Goal: Task Accomplishment & Management: Manage account settings

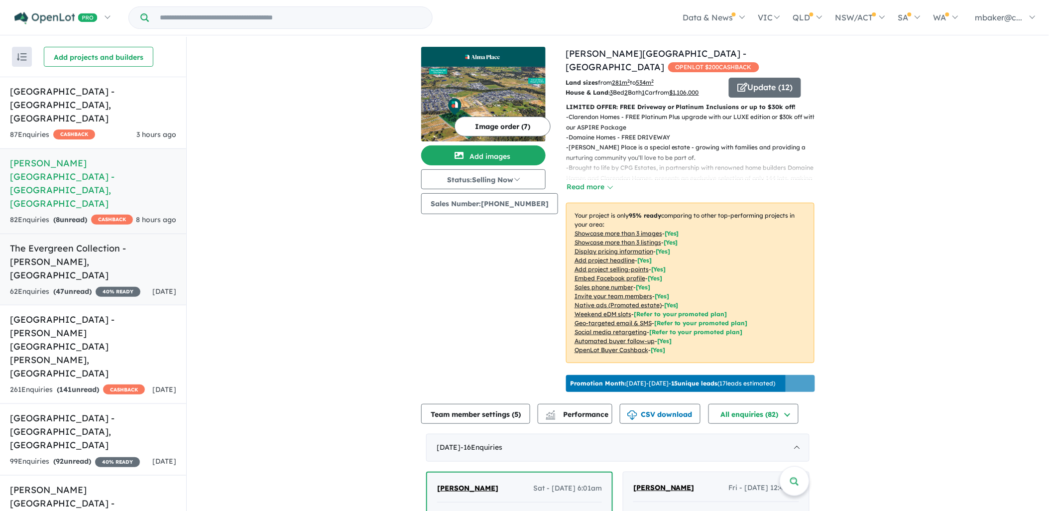
scroll to position [221, 0]
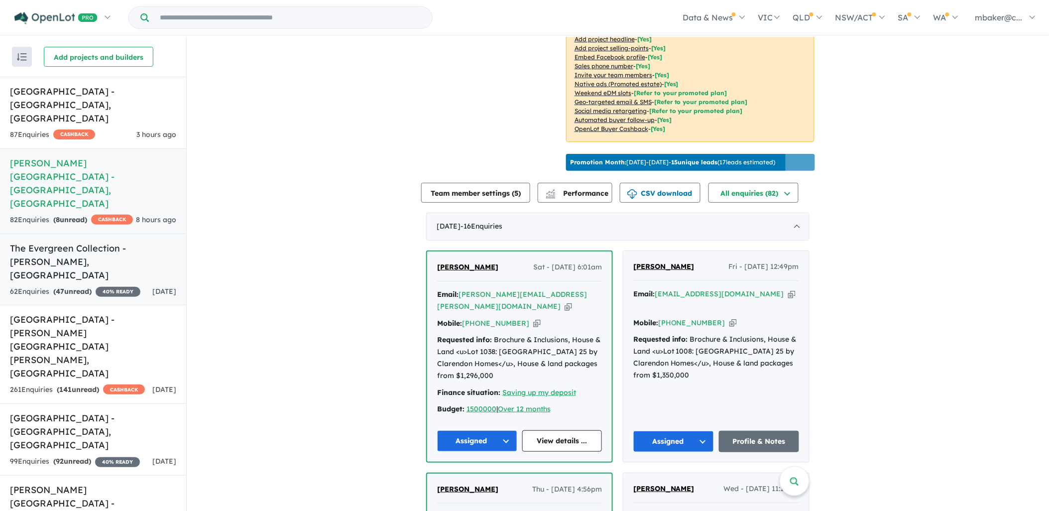
click at [72, 241] on h5 "The Evergreen Collection - Calderwood , NSW" at bounding box center [93, 261] width 166 height 40
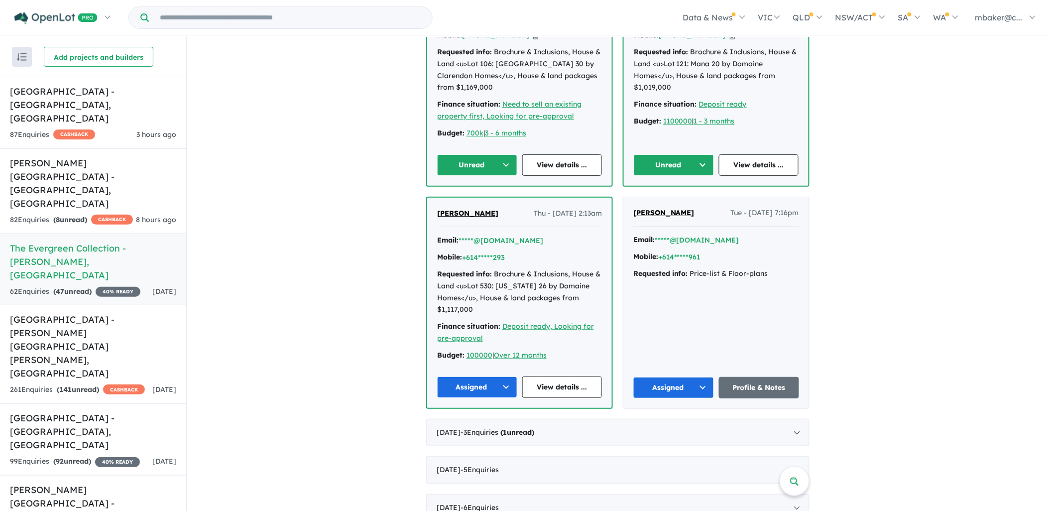
scroll to position [276, 0]
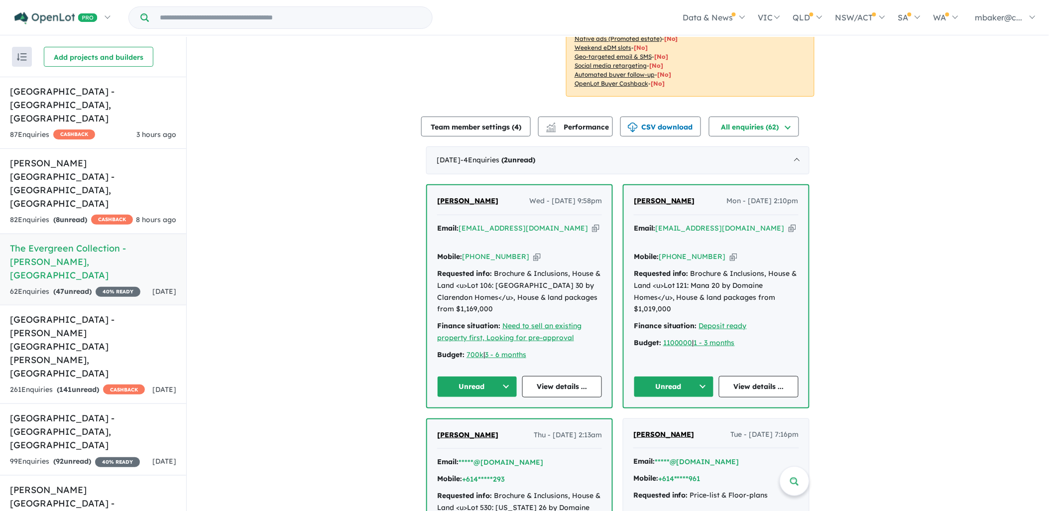
click at [788, 223] on icon "button" at bounding box center [791, 228] width 7 height 10
click at [90, 411] on h5 "High Grove Estate - Box Hill , NSW" at bounding box center [93, 431] width 166 height 40
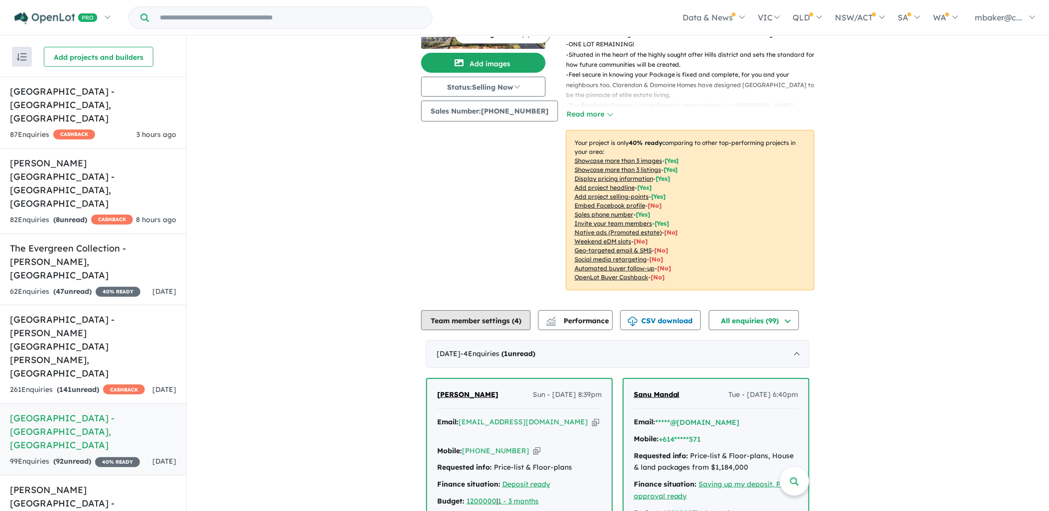
scroll to position [183, 0]
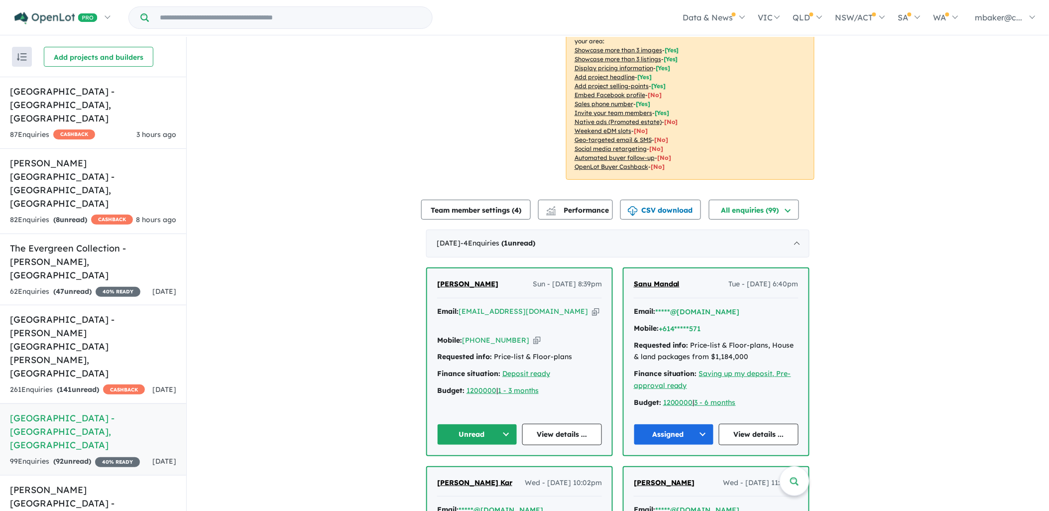
click at [468, 281] on span "Seong Cho" at bounding box center [467, 283] width 61 height 9
click at [118, 315] on link "Fairwood Rise Estate - Rouse Hill , NSW 261 Enquir ies ( 141 unread) CASHBACK 4…" at bounding box center [93, 354] width 186 height 99
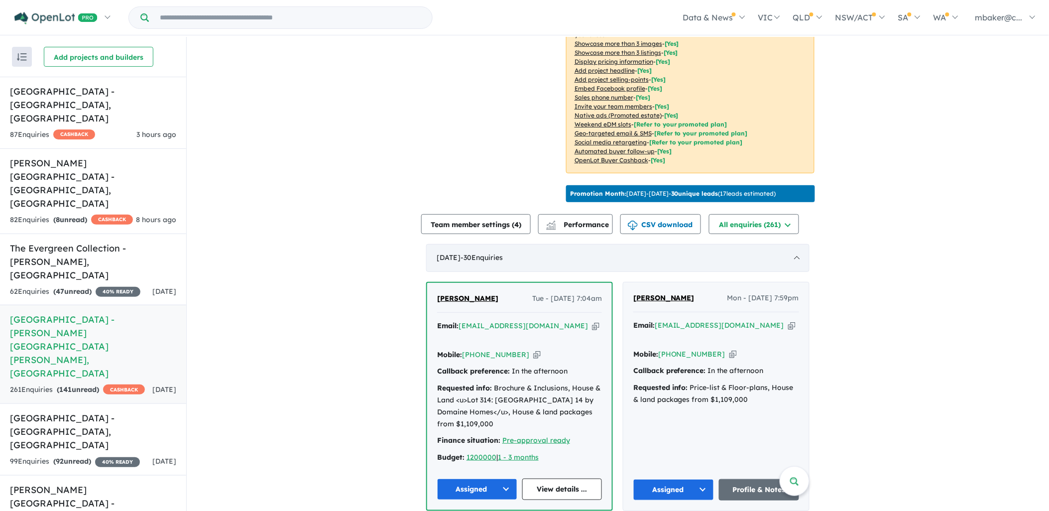
scroll to position [258, 0]
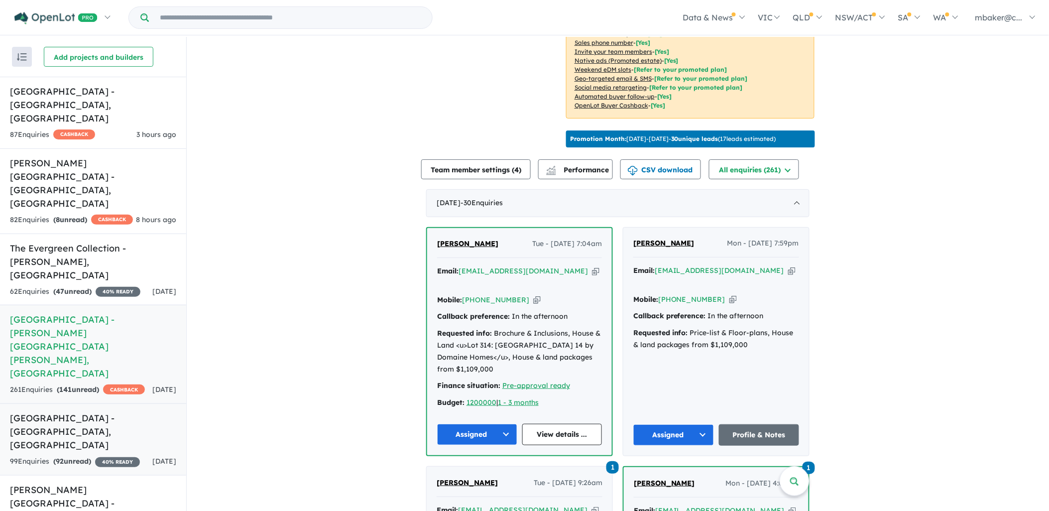
click at [67, 411] on h5 "High Grove Estate - Box Hill , NSW" at bounding box center [93, 431] width 166 height 40
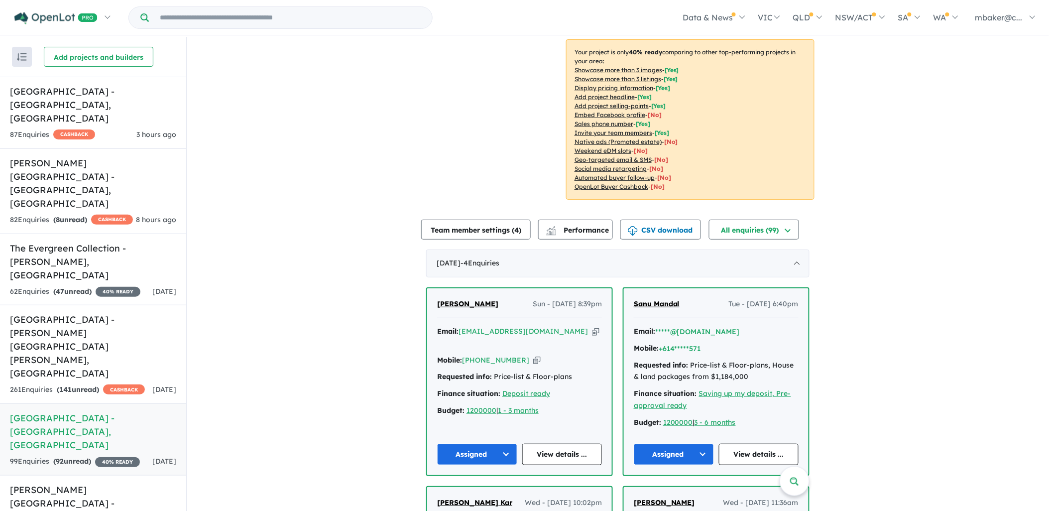
scroll to position [166, 0]
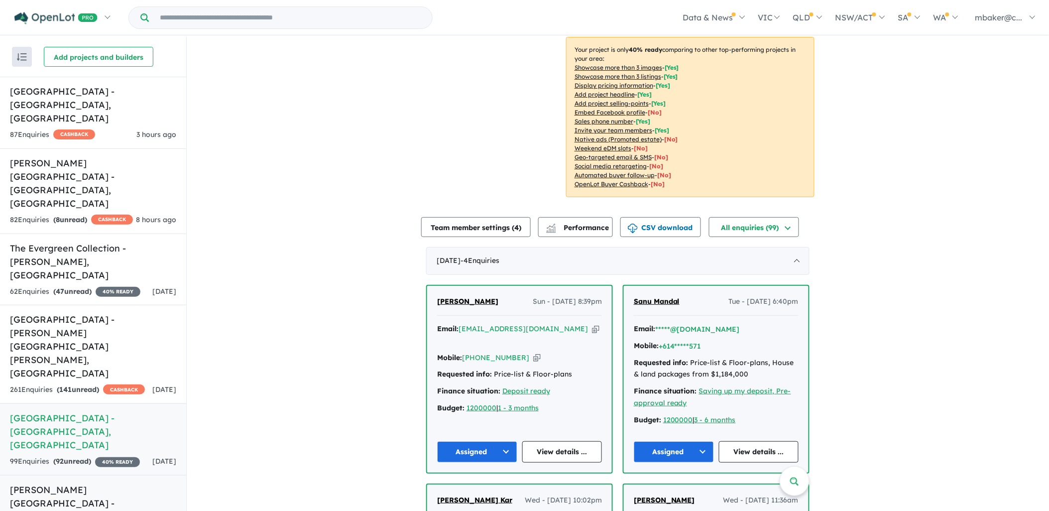
click at [78, 483] on h5 "Tenison Heights Estate - Lochinvar , NSW" at bounding box center [93, 510] width 166 height 54
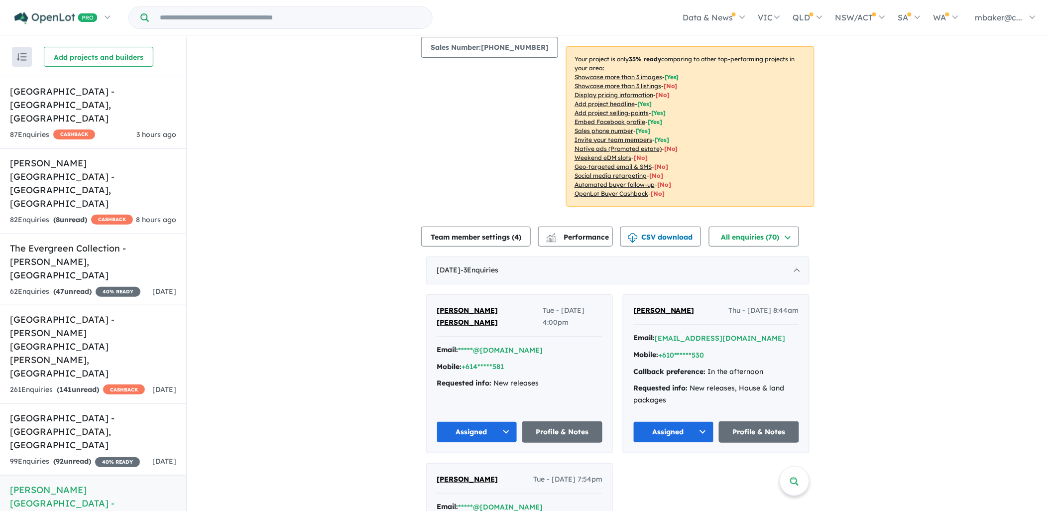
scroll to position [173, 0]
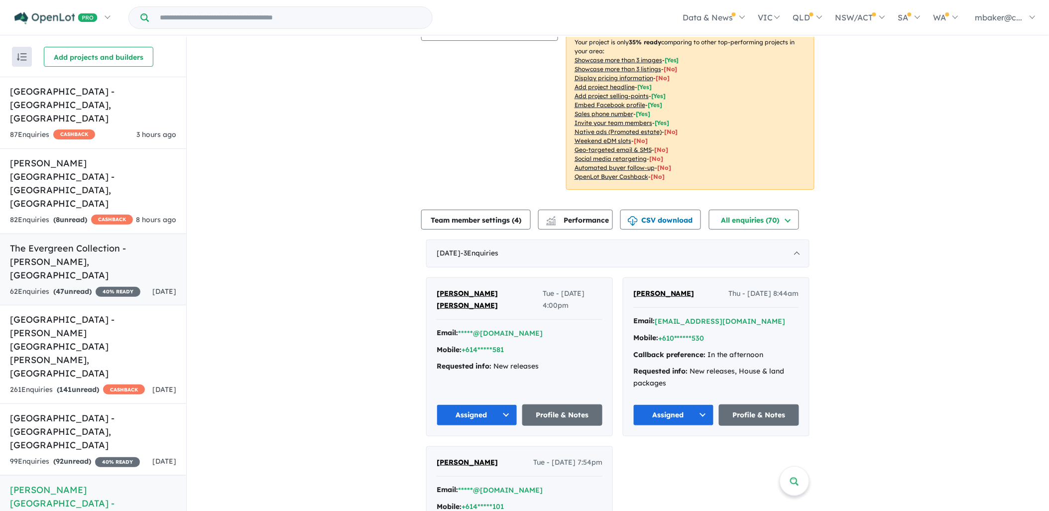
click at [75, 241] on h5 "The Evergreen Collection - Calderwood , NSW" at bounding box center [93, 261] width 166 height 40
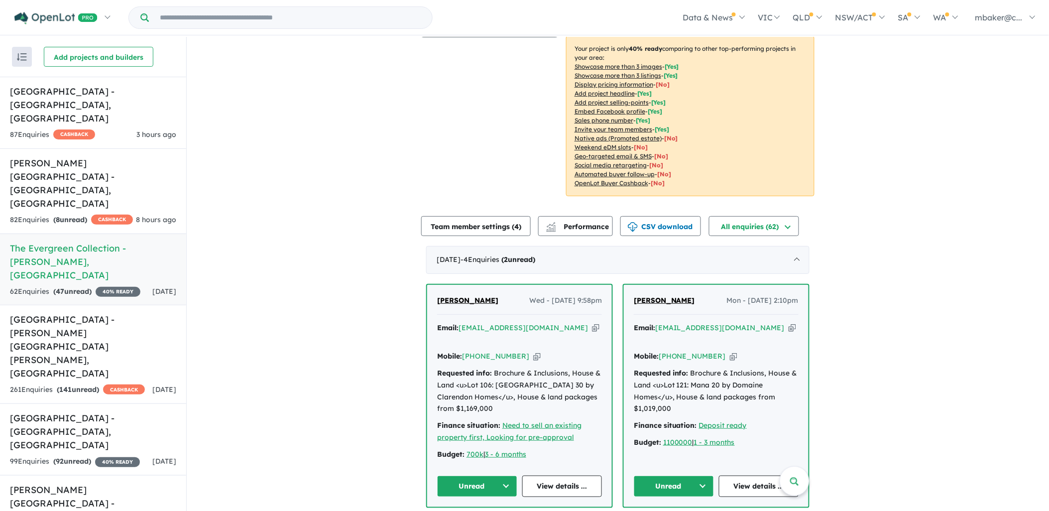
scroll to position [238, 0]
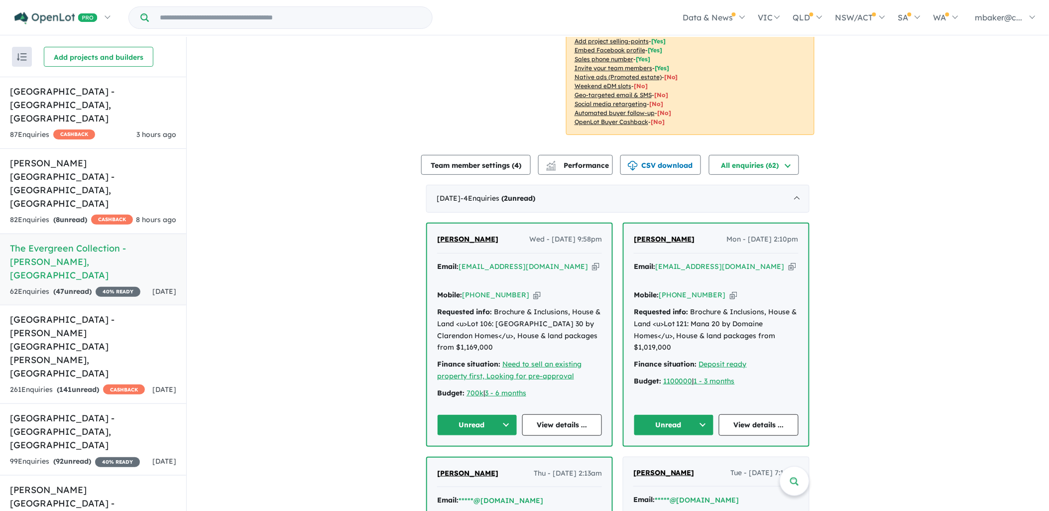
click at [648, 234] on span "Damien Smith" at bounding box center [664, 238] width 61 height 9
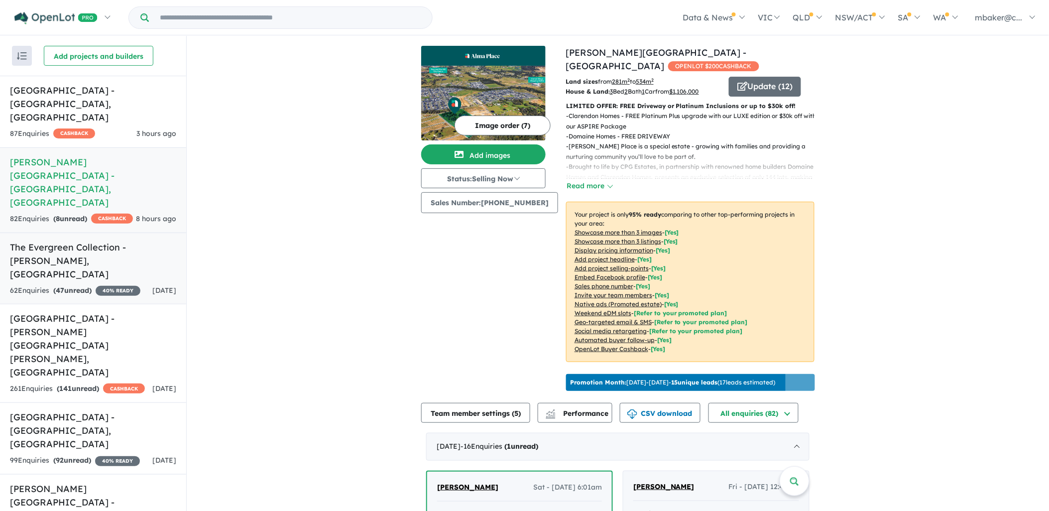
scroll to position [276, 0]
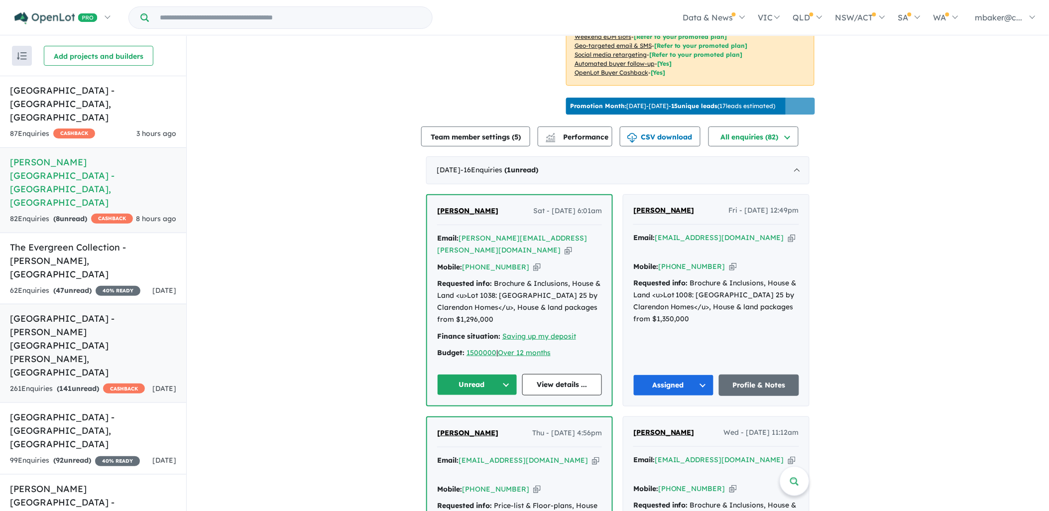
click at [85, 312] on h5 "[GEOGRAPHIC_DATA] - [PERSON_NAME][GEOGRAPHIC_DATA][PERSON_NAME] , [GEOGRAPHIC_D…" at bounding box center [93, 345] width 166 height 67
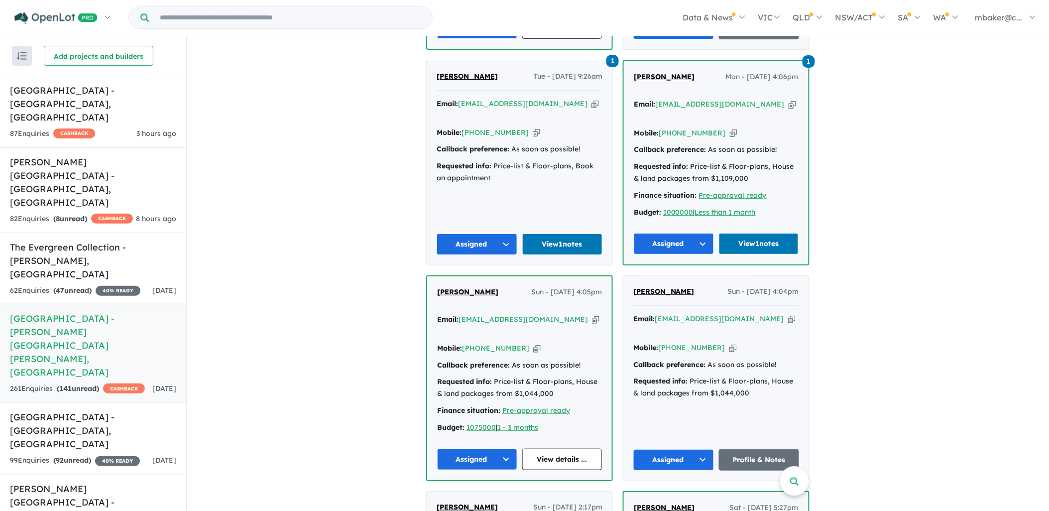
scroll to position [700, 0]
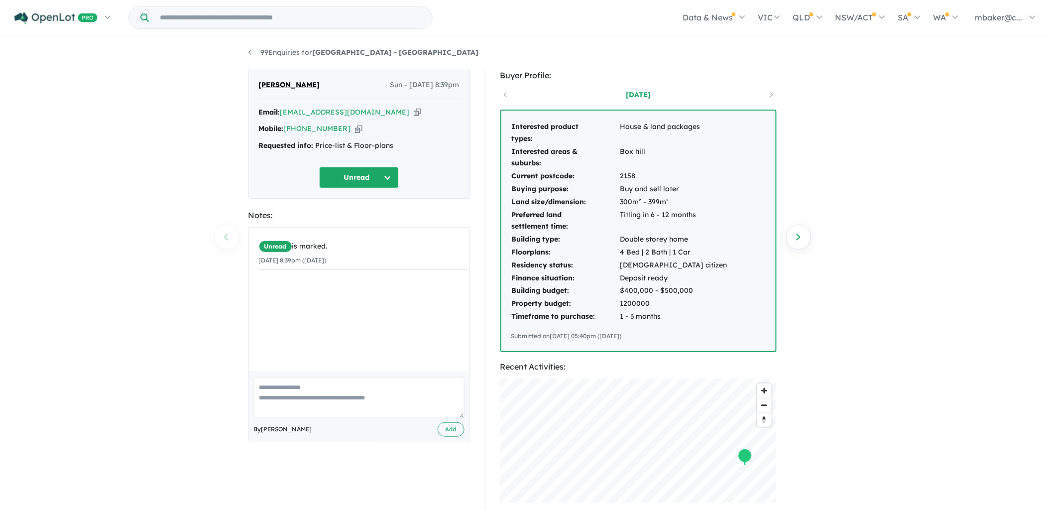
click at [414, 108] on icon "button" at bounding box center [417, 112] width 7 height 10
click at [414, 110] on icon "button" at bounding box center [417, 112] width 7 height 10
click at [355, 132] on icon "button" at bounding box center [358, 128] width 7 height 10
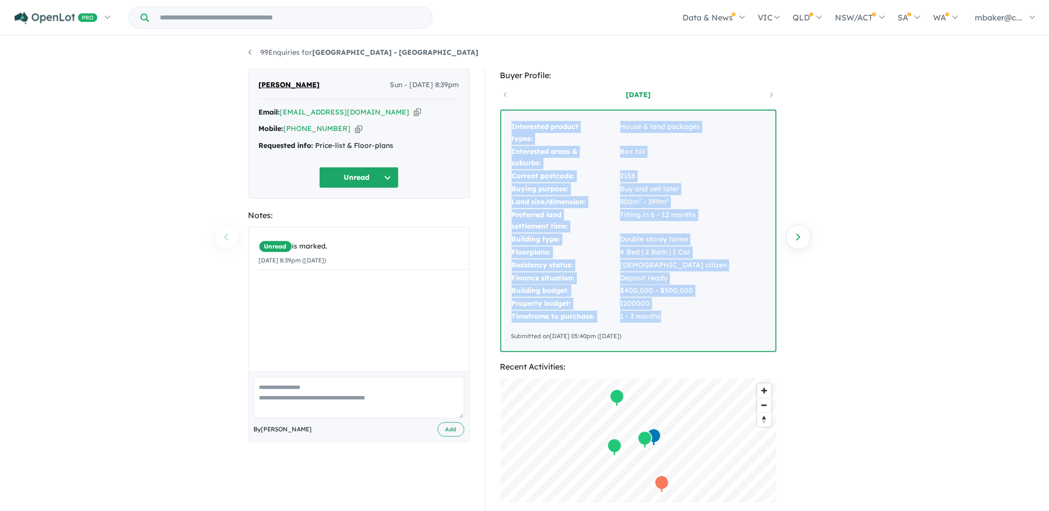
drag, startPoint x: 669, startPoint y: 320, endPoint x: 513, endPoint y: 126, distance: 248.4
click at [513, 126] on tbody "Interested product types: House & land packages Interested areas & suburbs: Box…" at bounding box center [619, 221] width 216 height 203
copy tbody "Interested product types: House & land packages Interested areas & suburbs: Box…"
click at [346, 184] on button "Unread" at bounding box center [359, 177] width 80 height 21
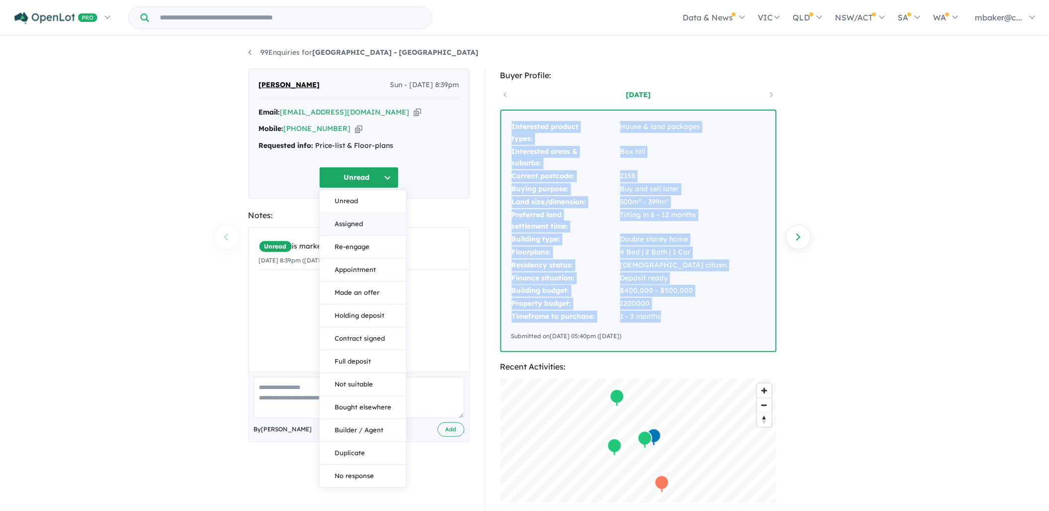
click at [352, 220] on button "Assigned" at bounding box center [363, 224] width 87 height 23
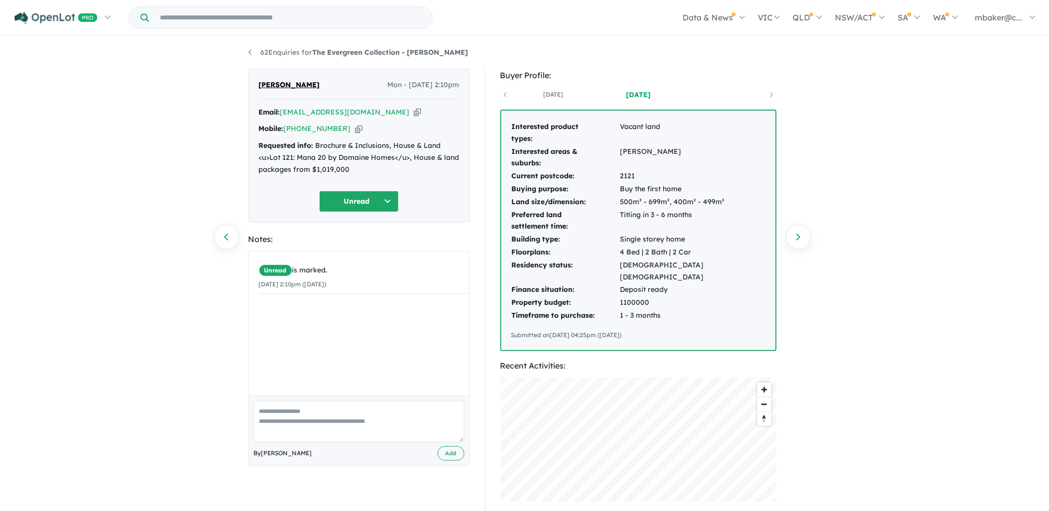
click at [414, 112] on icon "button" at bounding box center [417, 112] width 7 height 10
click at [355, 127] on icon "button" at bounding box center [358, 128] width 7 height 10
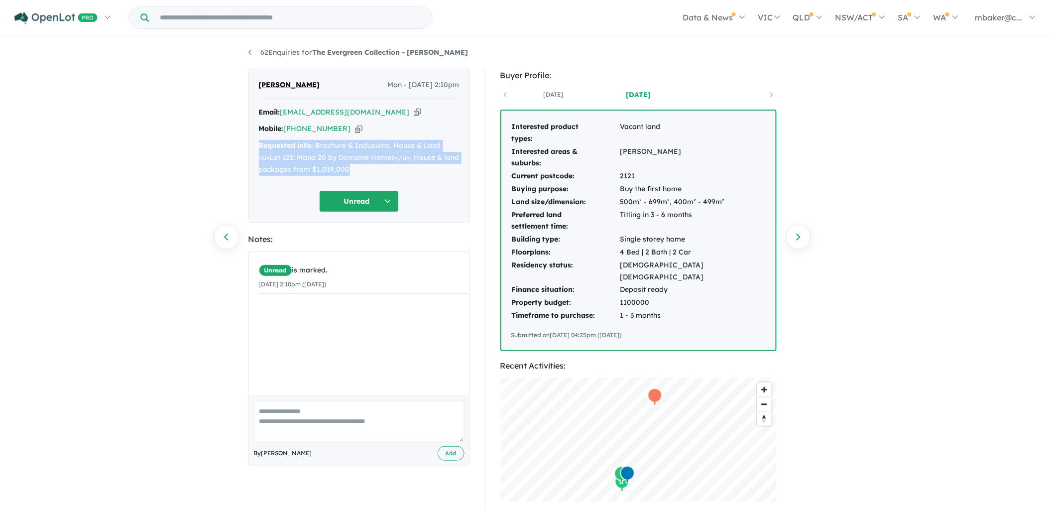
drag, startPoint x: 353, startPoint y: 172, endPoint x: 255, endPoint y: 144, distance: 102.3
click at [255, 144] on div "Damien Smith Mon - 22/09/2025, 2:10pm Email: damiensmith3@hotmail.com Copied! M…" at bounding box center [358, 146] width 221 height 154
copy div "Requested info: Brochure & Inclusions, House & Land <u>Lot 121: Mana 20 by Doma…"
click at [662, 145] on td "Calderwood" at bounding box center [693, 157] width 146 height 25
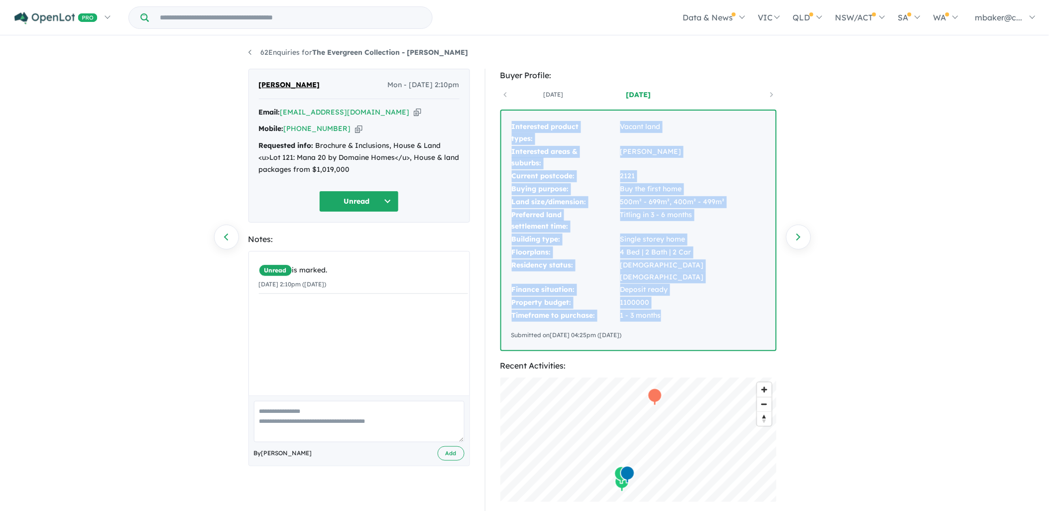
drag, startPoint x: 511, startPoint y: 124, endPoint x: 692, endPoint y: 306, distance: 256.2
click at [692, 306] on tbody "Interested product types: Vacant land Interested areas & suburbs: Calderwood Cu…" at bounding box center [638, 221] width 254 height 202
copy tbody "Interested product types: Vacant land Interested areas & suburbs: Calderwood Cu…"
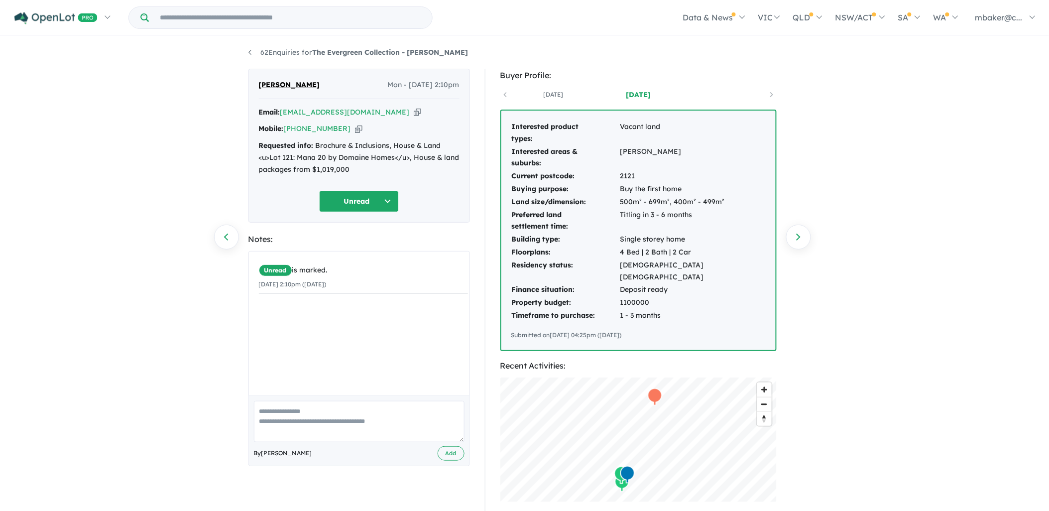
click at [350, 213] on div "Damien Smith Mon - 22/09/2025, 2:10pm Email: damiensmith3@hotmail.com Copied! M…" at bounding box center [358, 146] width 221 height 154
click at [351, 206] on button "Unread" at bounding box center [359, 201] width 80 height 21
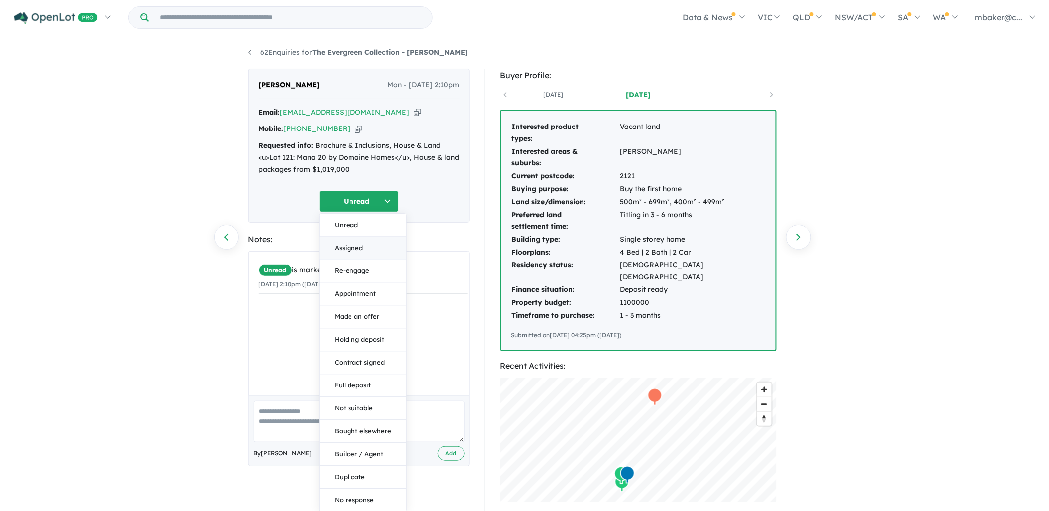
click at [364, 258] on button "Assigned" at bounding box center [363, 247] width 87 height 23
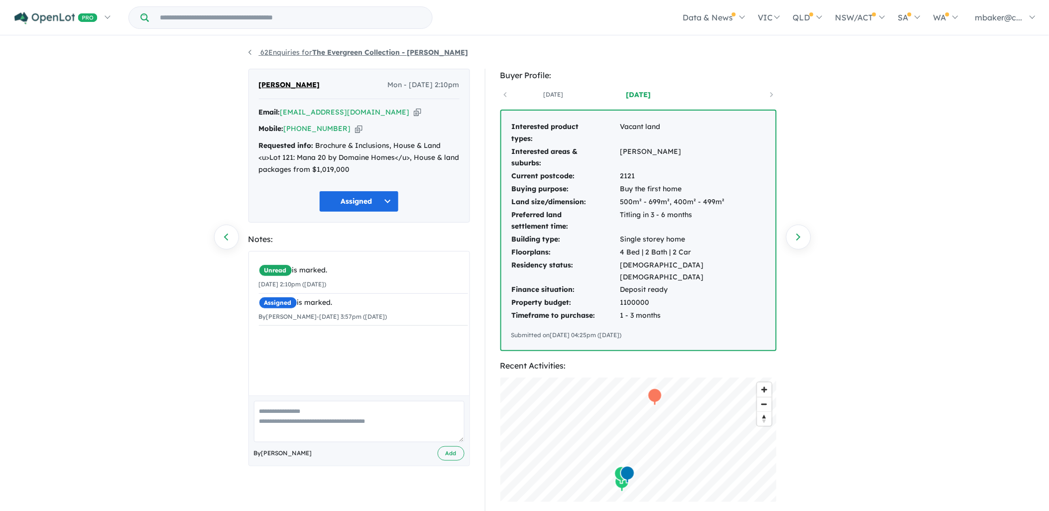
click at [311, 52] on link "62 Enquiries for The Evergreen Collection - Calderwood" at bounding box center [358, 52] width 220 height 9
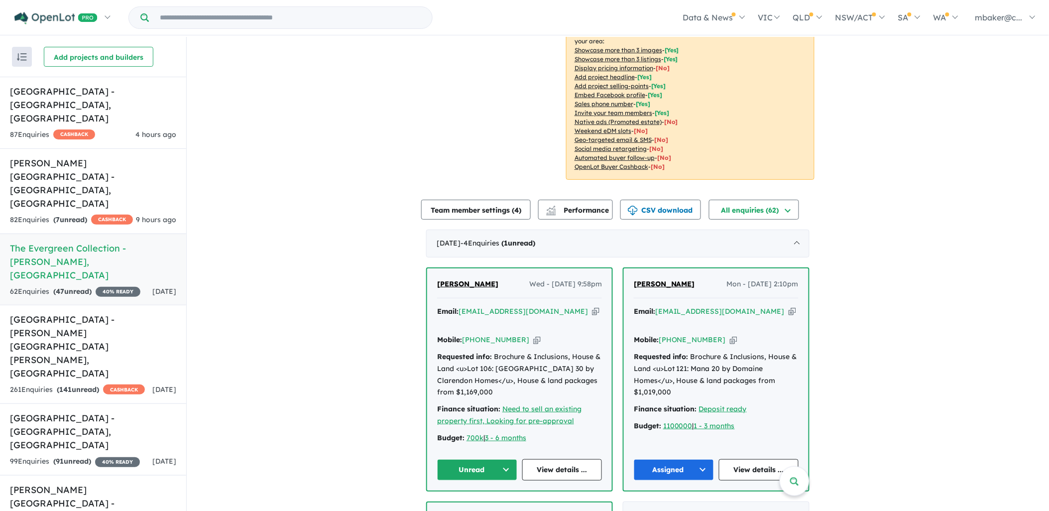
scroll to position [276, 0]
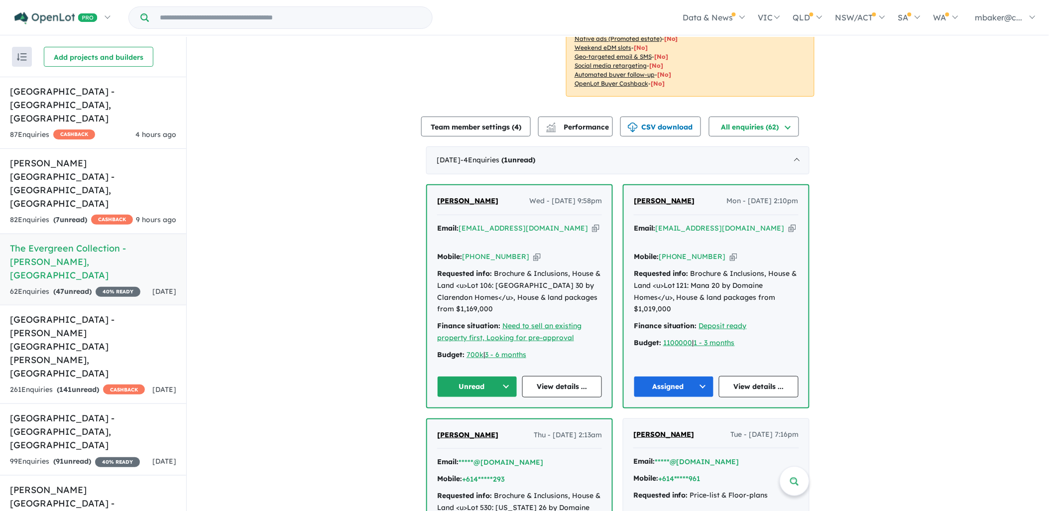
click at [592, 223] on icon "button" at bounding box center [595, 228] width 7 height 10
click at [484, 196] on span "Alexis Langlands" at bounding box center [467, 200] width 61 height 9
click at [86, 129] on span "CASHBACK" at bounding box center [74, 134] width 42 height 10
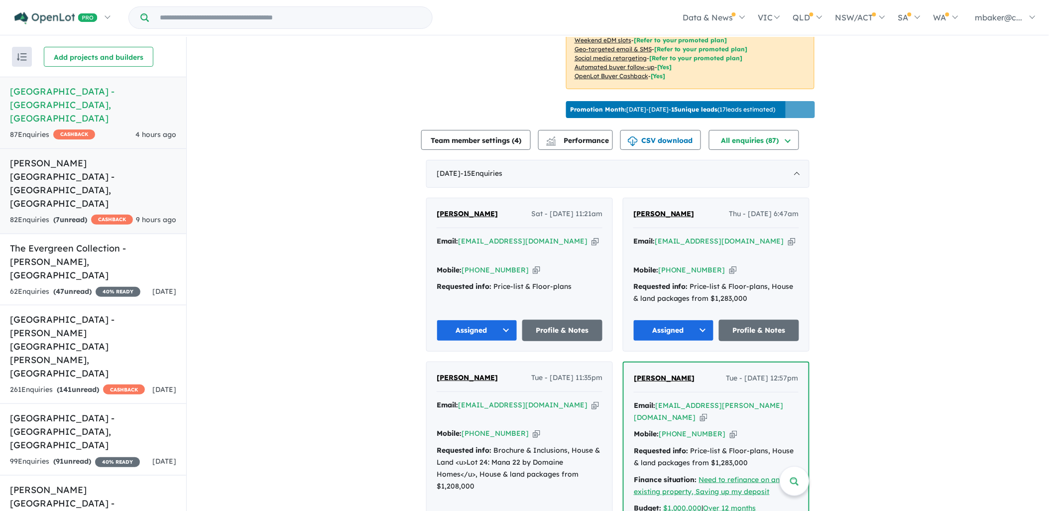
scroll to position [258, 0]
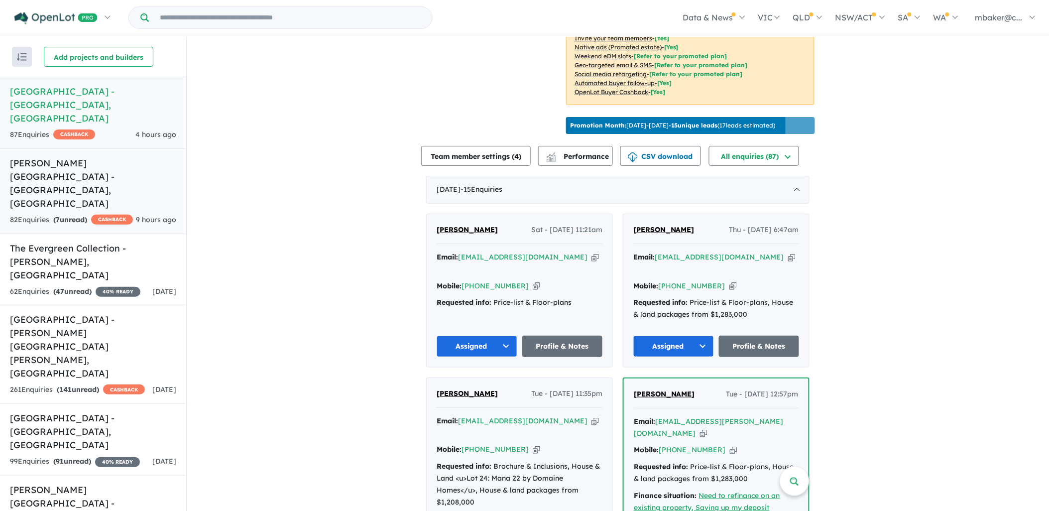
click at [66, 215] on strong "( 7 unread)" at bounding box center [70, 219] width 34 height 9
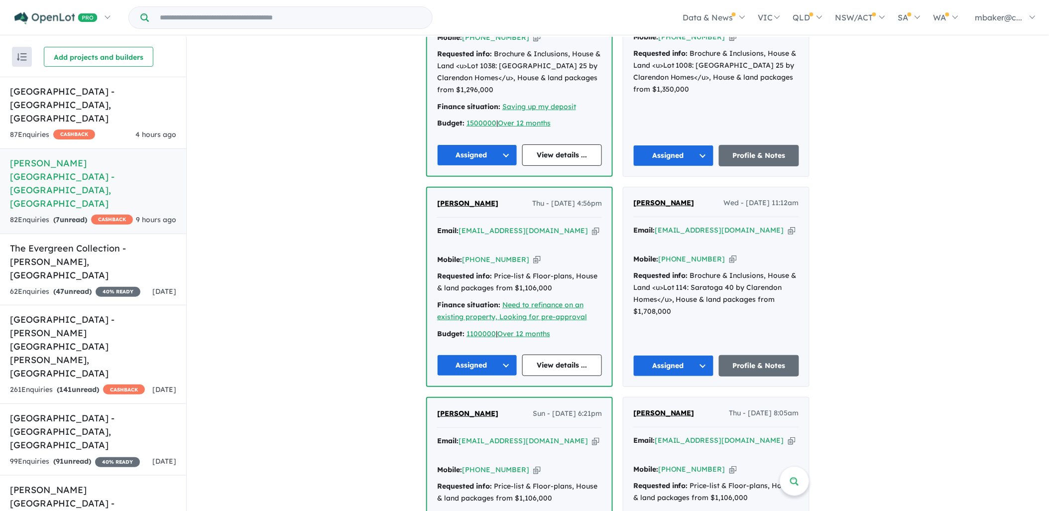
scroll to position [534, 0]
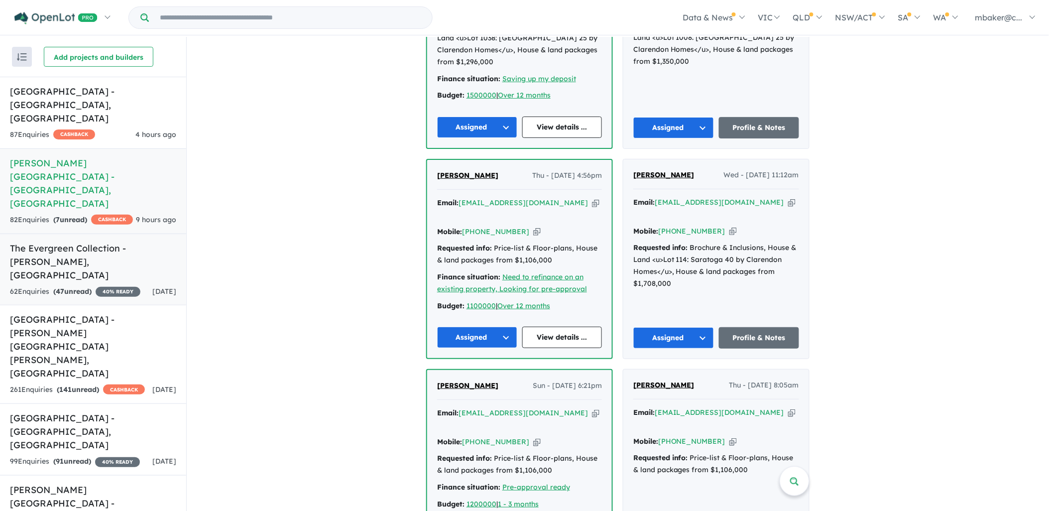
click at [91, 241] on h5 "The Evergreen Collection - Calderwood , NSW" at bounding box center [93, 261] width 166 height 40
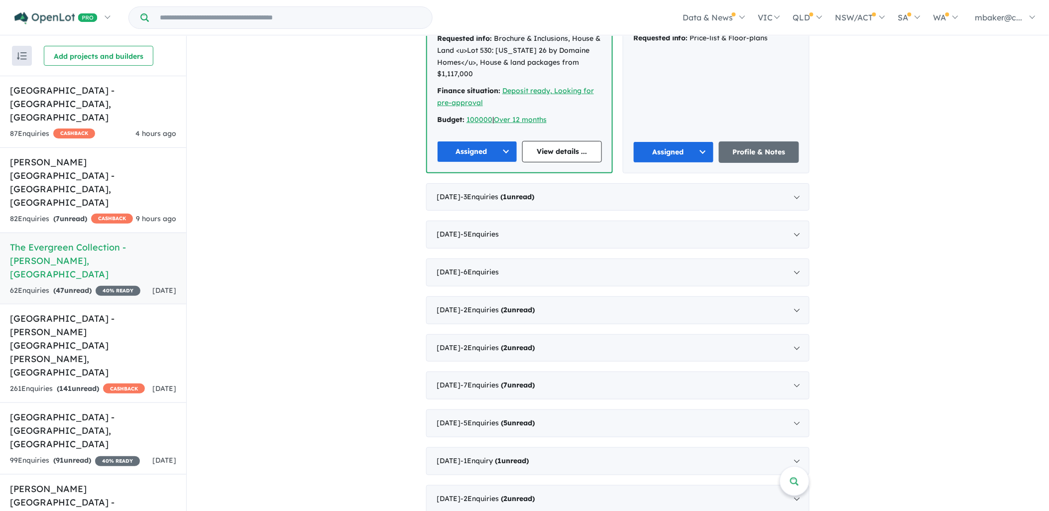
scroll to position [736, 0]
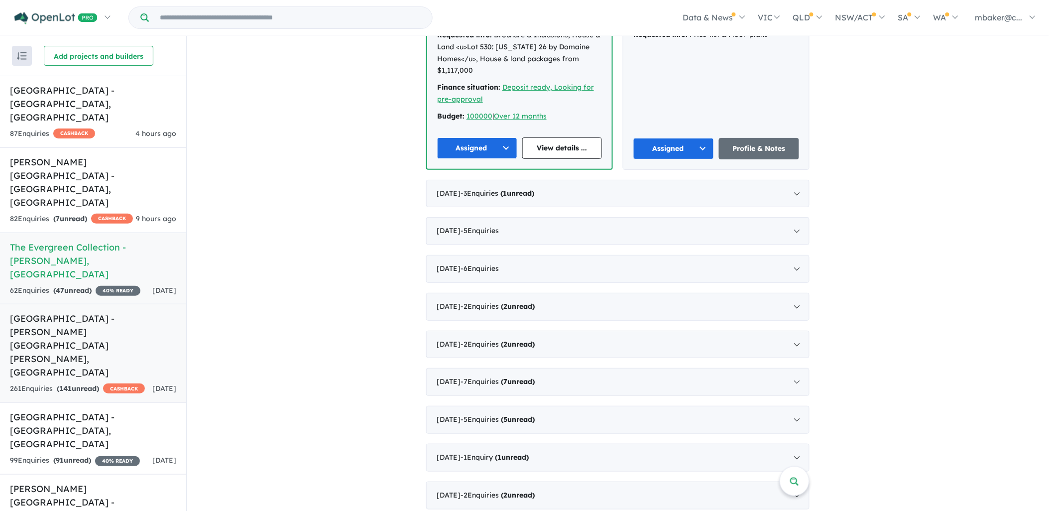
click at [80, 312] on h5 "Fairwood Rise Estate - Rouse Hill , NSW" at bounding box center [93, 345] width 166 height 67
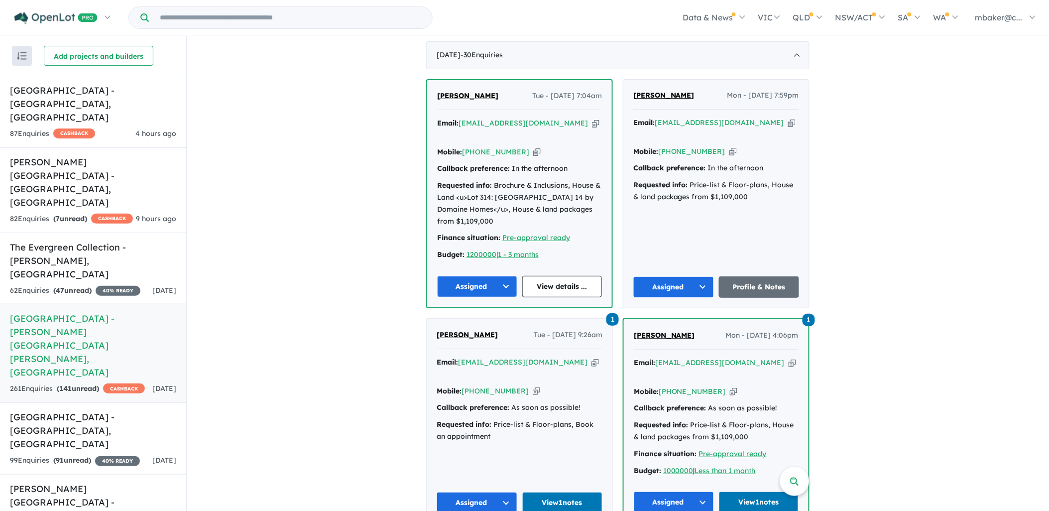
scroll to position [534, 0]
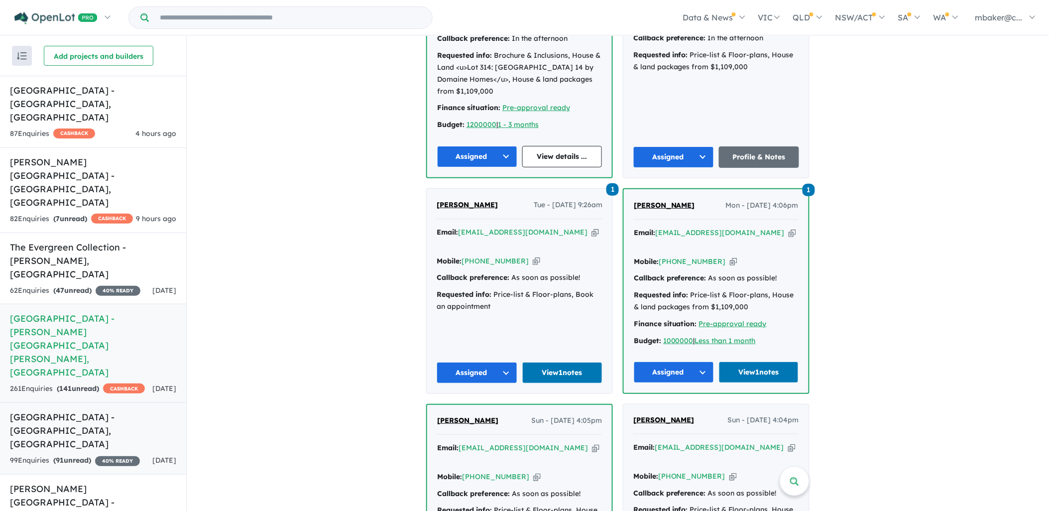
click at [87, 402] on link "High Grove Estate - Box Hill , NSW 99 Enquir ies ( 91 unread) 40 % READY 5 days…" at bounding box center [93, 438] width 186 height 72
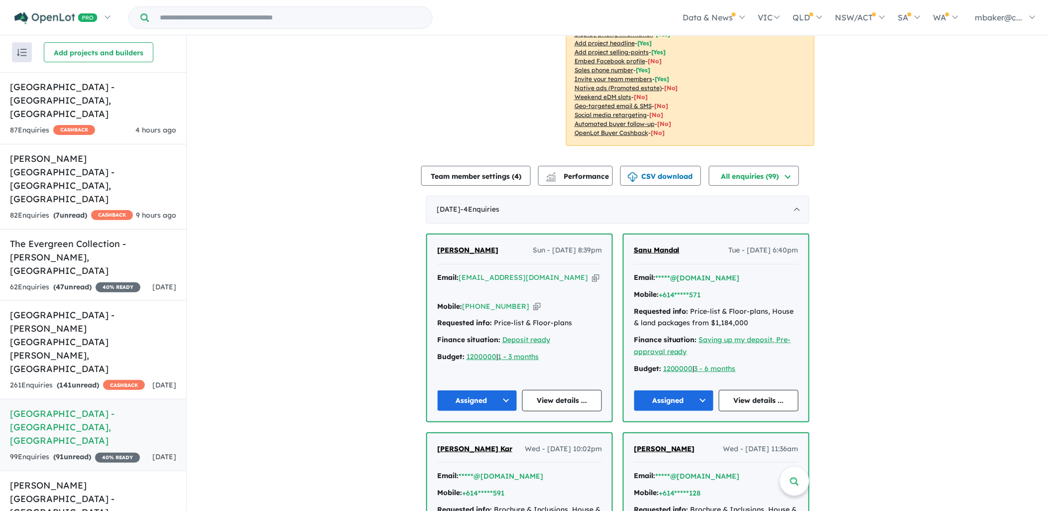
scroll to position [221, 0]
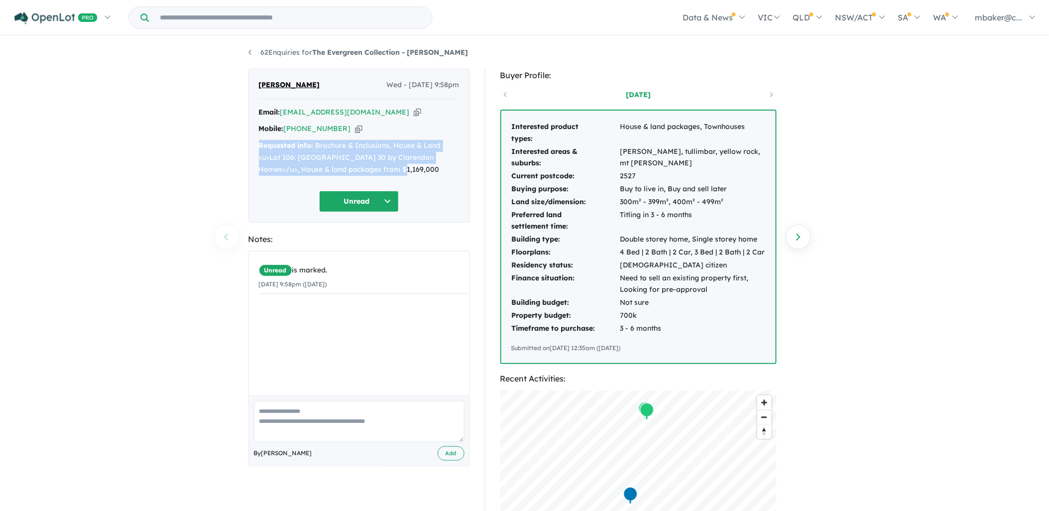
drag, startPoint x: 325, startPoint y: 170, endPoint x: 257, endPoint y: 148, distance: 71.8
click at [257, 148] on div "[PERSON_NAME] Wed - [DATE] 9:58pm Email: [EMAIL_ADDRESS][DOMAIN_NAME] Copied! M…" at bounding box center [358, 146] width 221 height 154
copy div "Requested info: Brochure & Inclusions, House & Land <u>Lot 106: [GEOGRAPHIC_DAT…"
drag, startPoint x: 611, startPoint y: 259, endPoint x: 669, endPoint y: 300, distance: 70.7
click at [612, 259] on td "Residency status:" at bounding box center [565, 265] width 108 height 13
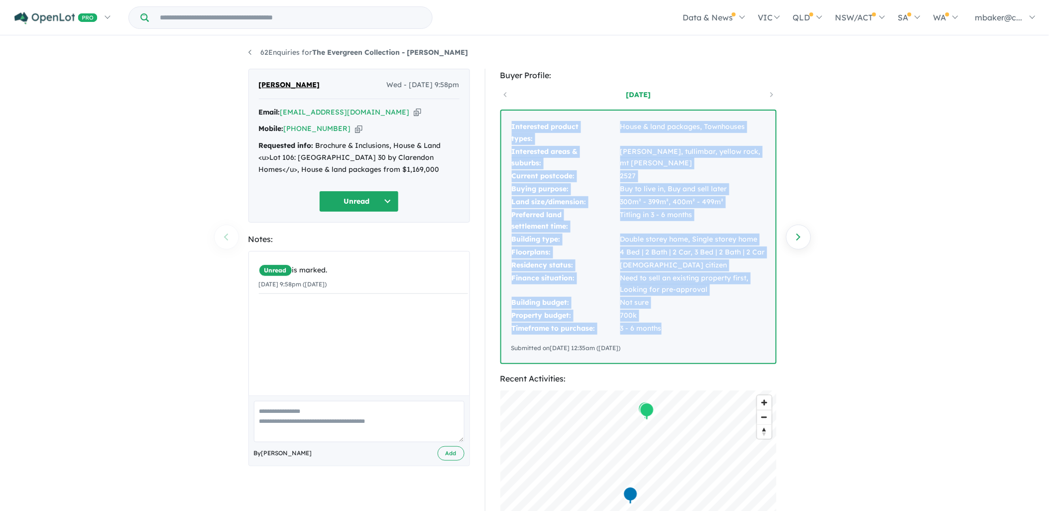
drag, startPoint x: 662, startPoint y: 326, endPoint x: 508, endPoint y: 142, distance: 240.2
click at [508, 142] on div "Interested product types: House & land packages, Townhouses Interested areas & …" at bounding box center [638, 236] width 274 height 252
copy tbody "Interested product types: House & land packages, Townhouses Interested areas & …"
click at [355, 192] on button "Unread" at bounding box center [359, 201] width 80 height 21
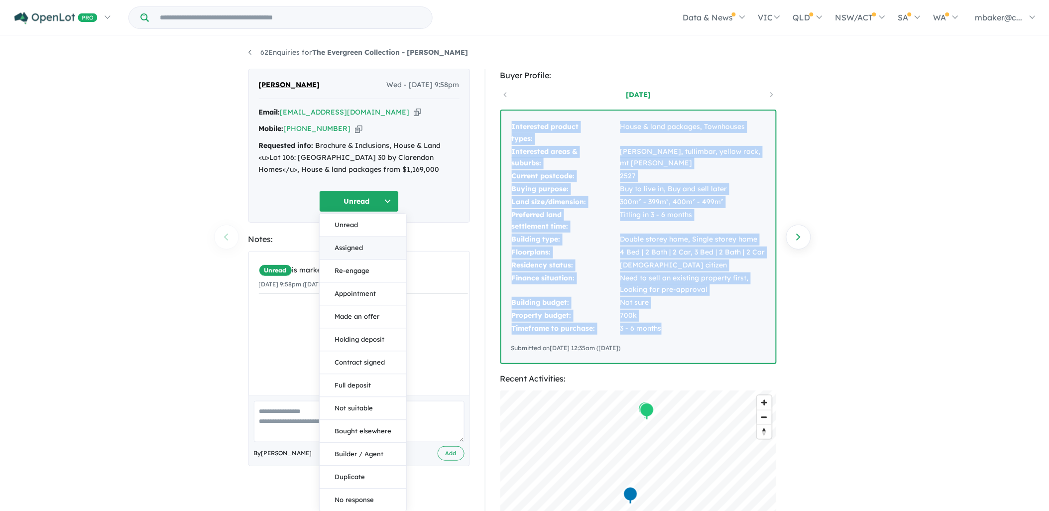
click at [354, 248] on button "Assigned" at bounding box center [363, 247] width 87 height 23
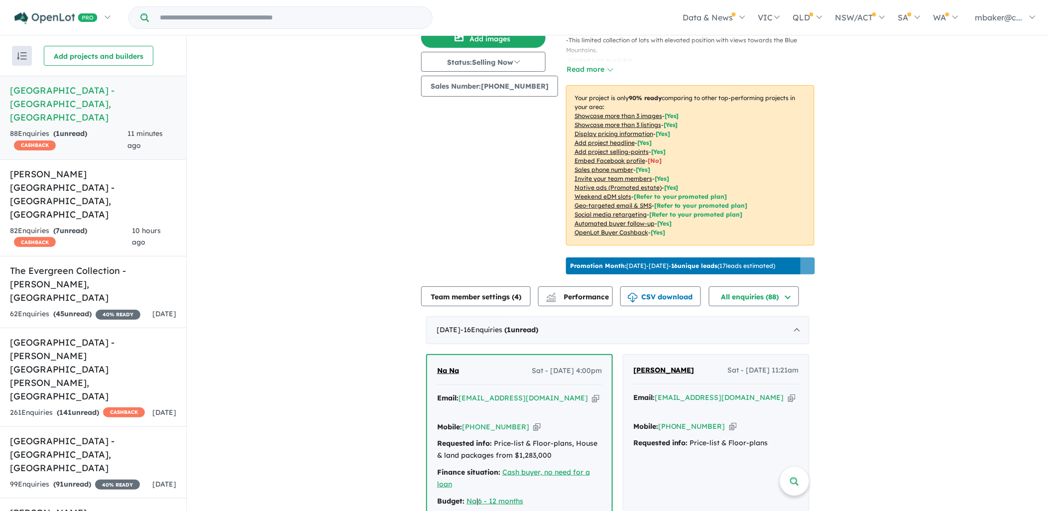
scroll to position [203, 0]
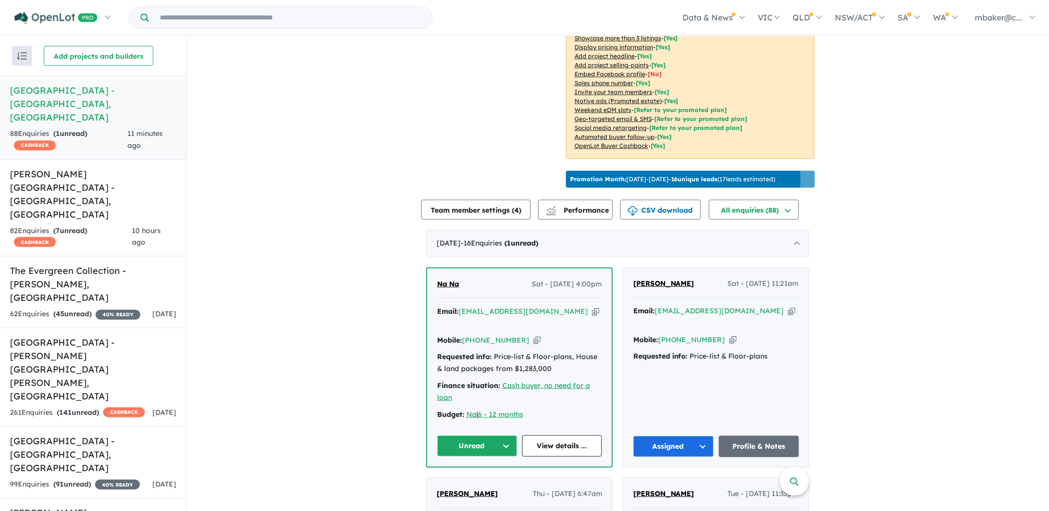
click at [453, 279] on span "Na Na" at bounding box center [448, 283] width 22 height 9
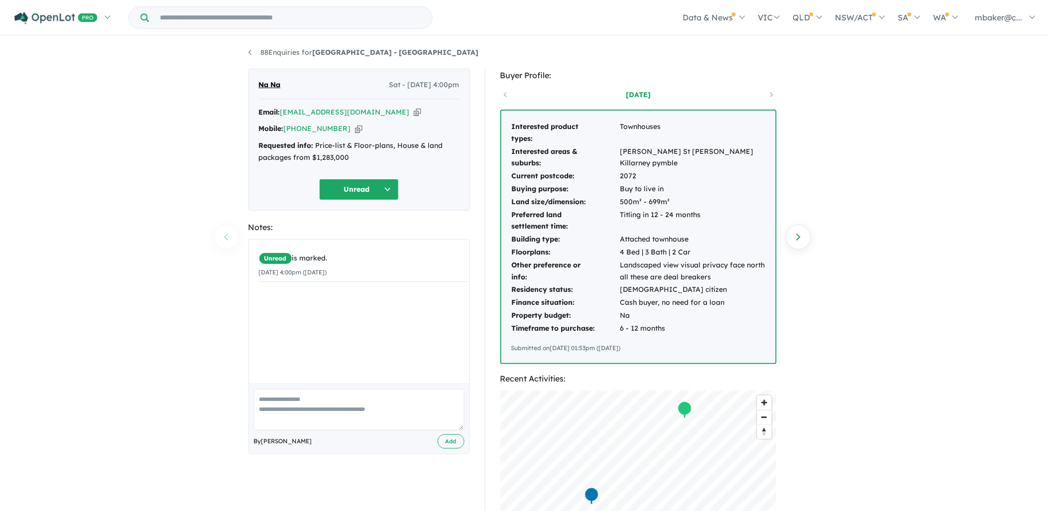
click at [414, 116] on icon "button" at bounding box center [417, 112] width 7 height 10
drag, startPoint x: 345, startPoint y: 127, endPoint x: 346, endPoint y: 138, distance: 10.5
click at [355, 128] on icon "button" at bounding box center [358, 128] width 7 height 10
drag, startPoint x: 360, startPoint y: 156, endPoint x: 247, endPoint y: 147, distance: 112.8
click at [247, 147] on div "Na Na Sat - [DATE] 4:00pm Email: [EMAIL_ADDRESS][DOMAIN_NAME] Copied! Mobile: […" at bounding box center [359, 391] width 236 height 645
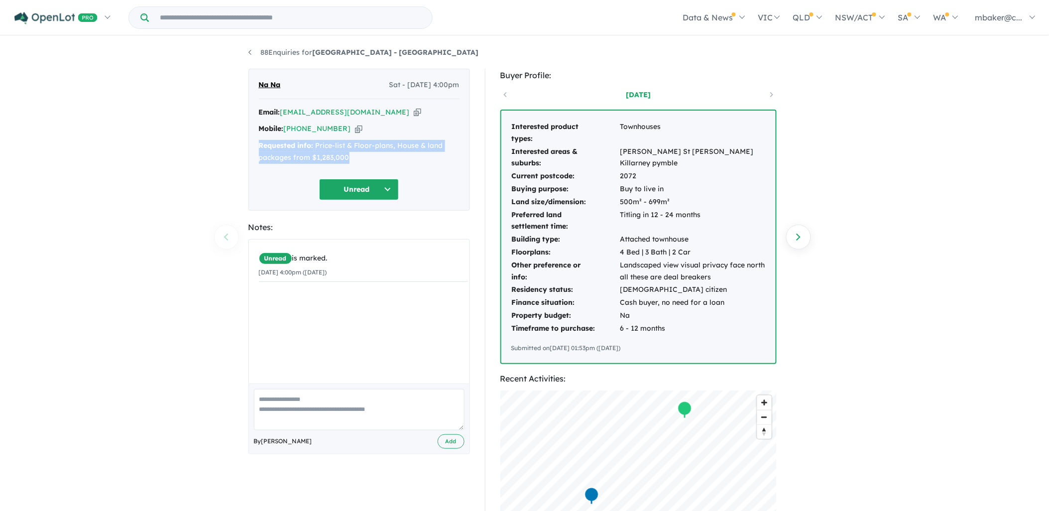
copy div "Requested info: Price-list & Floor-plans, House & land packages from $1,283,000"
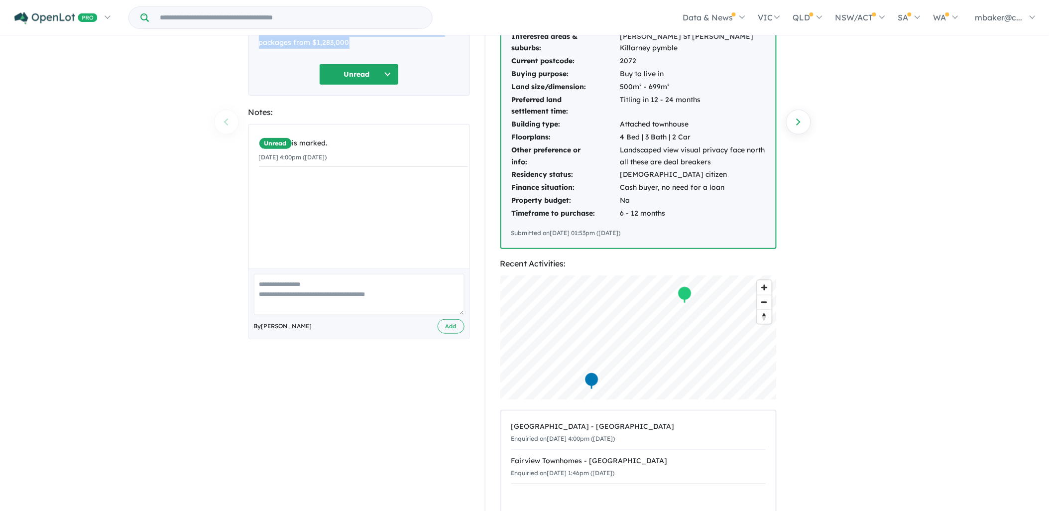
scroll to position [110, 0]
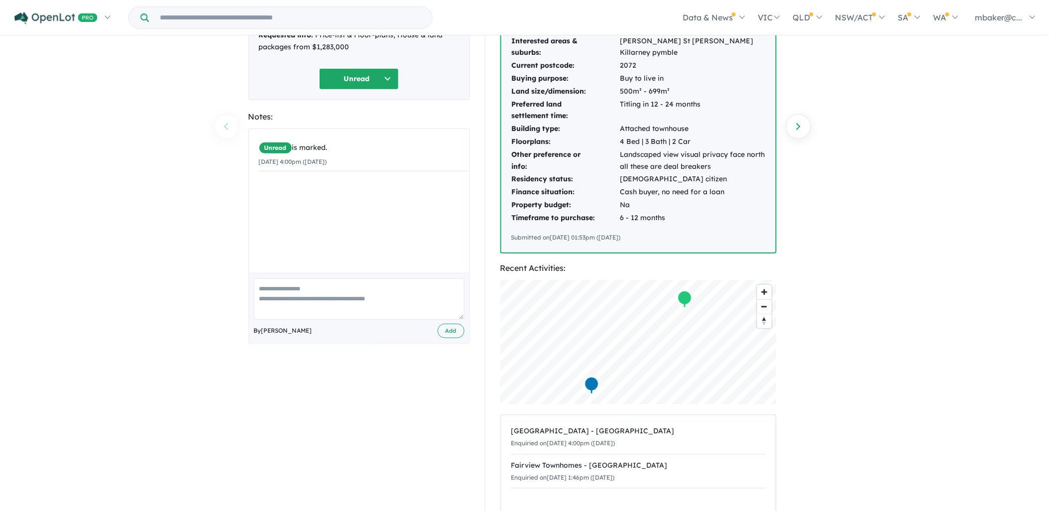
click at [698, 231] on div "Interested product types: Townhouses Interested areas & suburbs: [PERSON_NAME] …" at bounding box center [638, 126] width 274 height 252
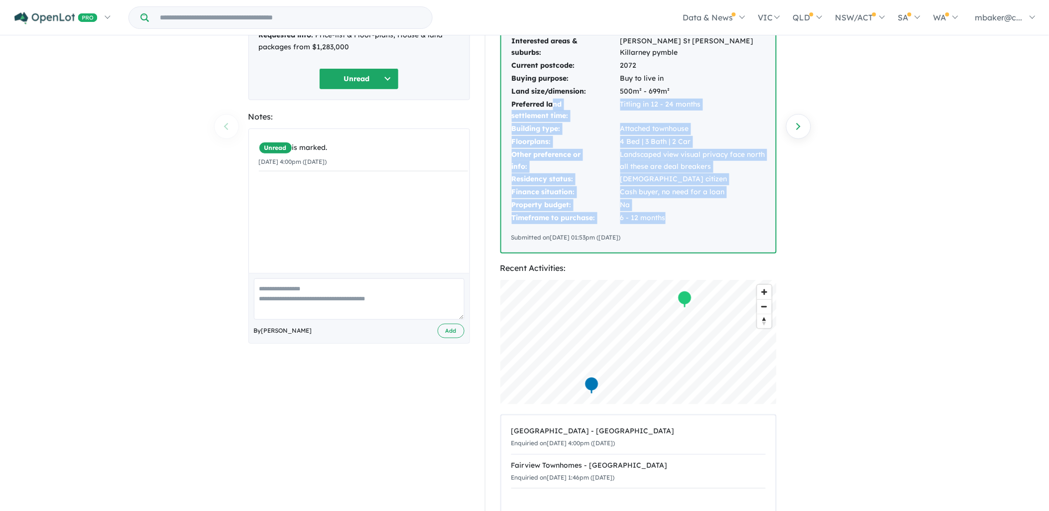
drag, startPoint x: 685, startPoint y: 222, endPoint x: 552, endPoint y: 99, distance: 181.4
click at [552, 99] on tbody "Interested product types: Townhouses Interested areas & suburbs: [PERSON_NAME] …" at bounding box center [638, 117] width 254 height 214
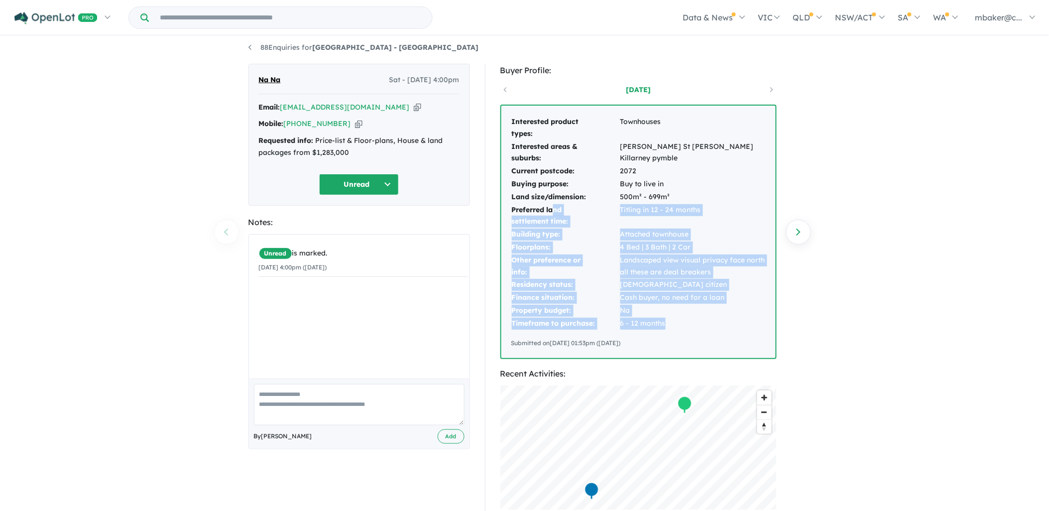
scroll to position [0, 0]
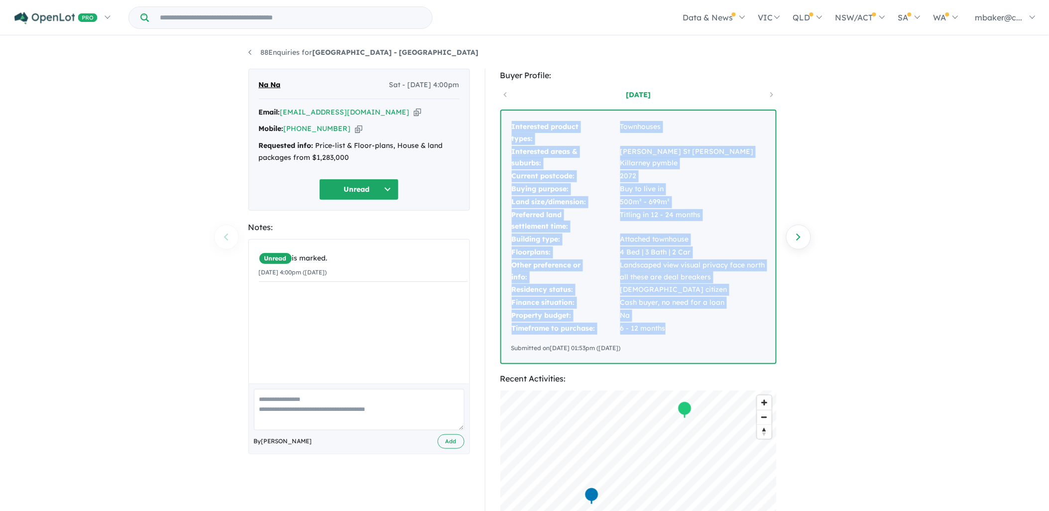
drag, startPoint x: 511, startPoint y: 124, endPoint x: 664, endPoint y: 321, distance: 249.7
click at [664, 321] on tbody "Interested product types: Townhouses Interested areas & suburbs: [PERSON_NAME] …" at bounding box center [638, 227] width 254 height 214
copy tbody "Interested product types: Townhouses Interested areas & suburbs: [PERSON_NAME] …"
click at [375, 196] on button "Unread" at bounding box center [359, 189] width 80 height 21
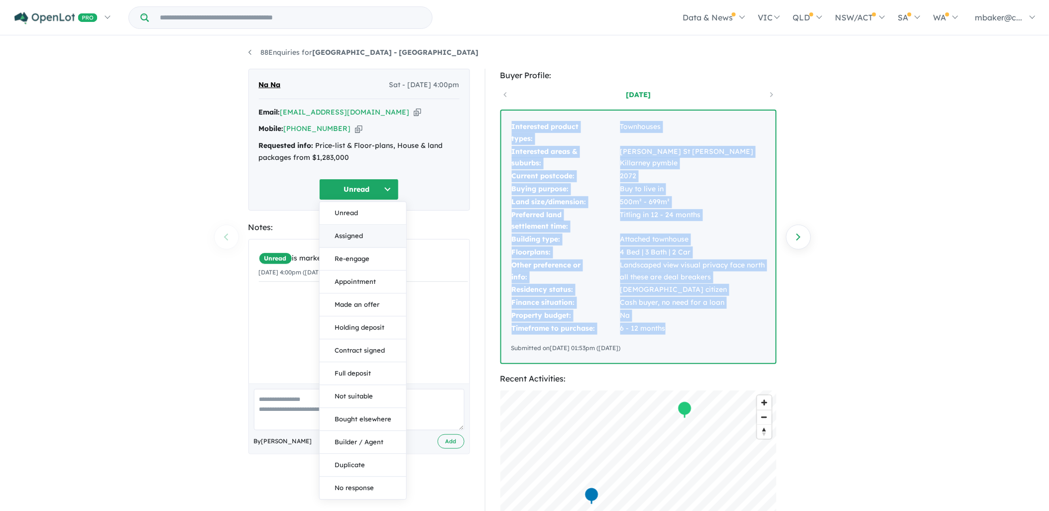
click at [354, 234] on button "Assigned" at bounding box center [363, 235] width 87 height 23
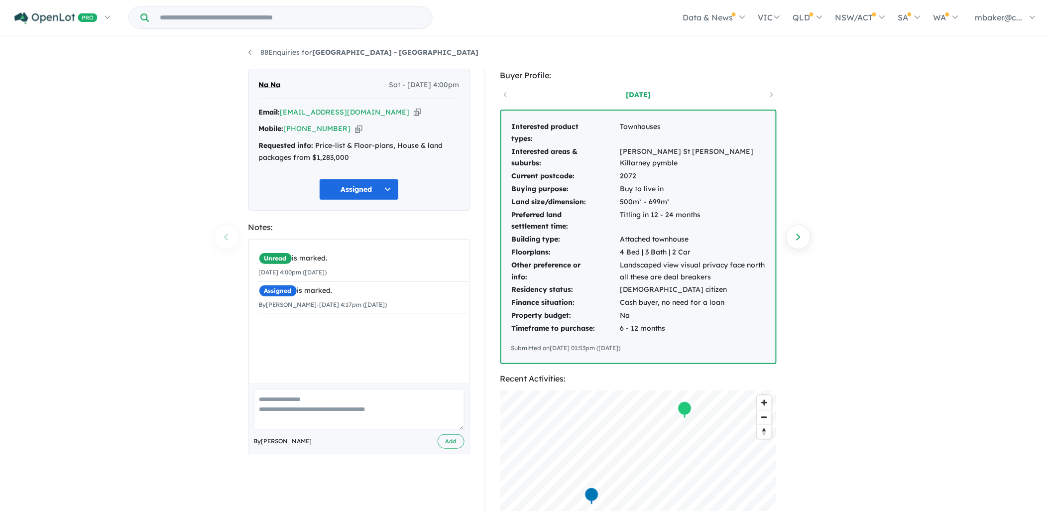
click at [652, 85] on section "Buyer Profile: [DATE] Interested product types: Townhouses Interested areas & s…" at bounding box center [638, 216] width 276 height 295
